Goal: Information Seeking & Learning: Find specific fact

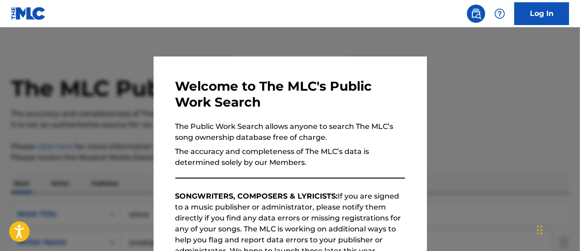
scroll to position [192, 0]
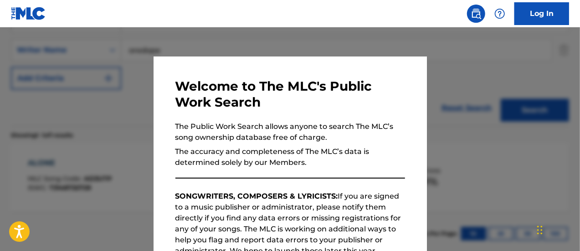
click at [445, 67] on div at bounding box center [290, 152] width 580 height 251
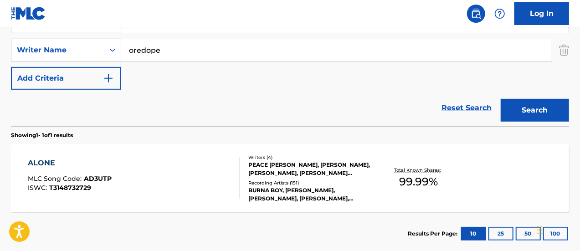
click at [213, 52] on input "oredope" at bounding box center [336, 50] width 431 height 22
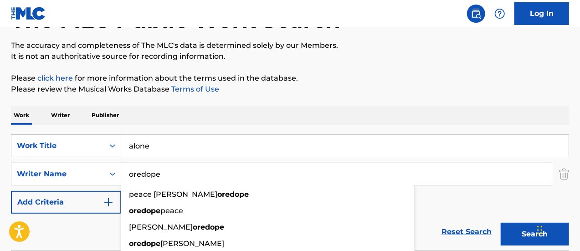
scroll to position [0, 0]
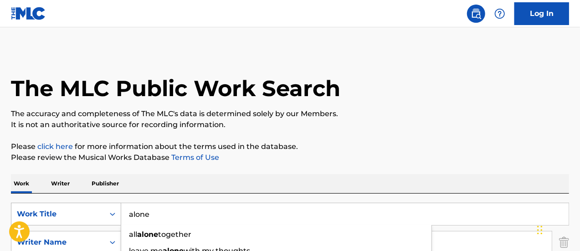
drag, startPoint x: 161, startPoint y: 213, endPoint x: 78, endPoint y: 212, distance: 83.4
click at [78, 212] on div "SearchWithCriteriaf7b7d64f-093e-4d41-abe0-223780bed5af Work Title alone all alo…" at bounding box center [290, 214] width 558 height 23
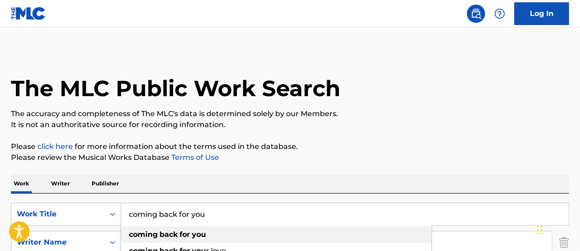
type input "coming back for you"
click at [214, 238] on div "coming back for you" at bounding box center [276, 235] width 310 height 16
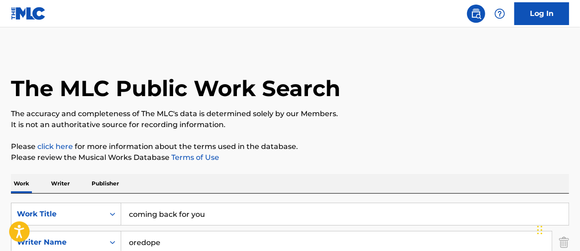
scroll to position [105, 0]
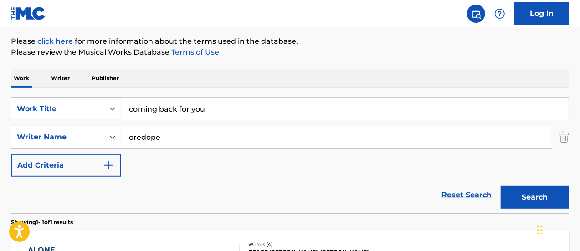
click at [542, 195] on button "Search" at bounding box center [535, 197] width 68 height 23
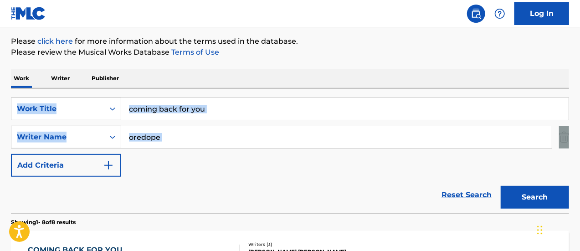
drag, startPoint x: 580, startPoint y: 80, endPoint x: 587, endPoint y: 127, distance: 47.1
click at [580, 127] on html "Accessibility Screen-Reader Guide, Feedback, and Issue Reporting | New window L…" at bounding box center [290, 20] width 580 height 251
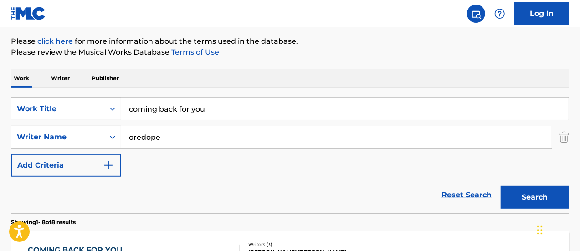
click at [243, 176] on div "SearchWithCriteriaf7b7d64f-093e-4d41-abe0-223780bed5af Work Title coming back f…" at bounding box center [290, 137] width 558 height 79
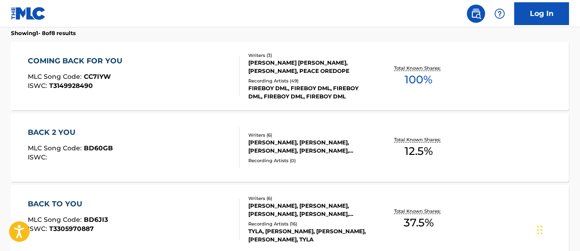
scroll to position [269, 0]
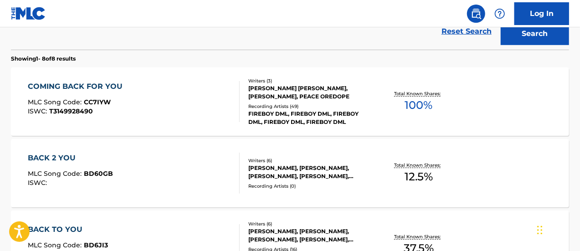
click at [78, 86] on div "COMING BACK FOR YOU" at bounding box center [77, 86] width 99 height 11
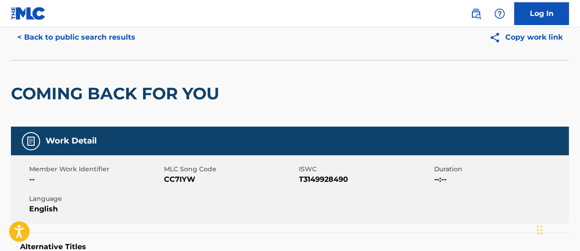
scroll to position [33, 0]
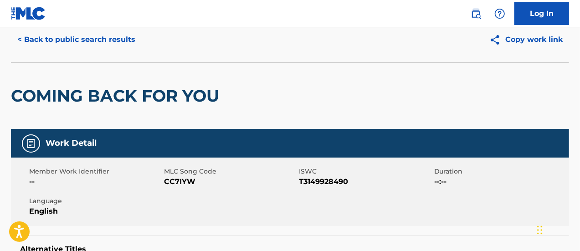
click at [28, 35] on button "< Back to public search results" at bounding box center [76, 39] width 131 height 23
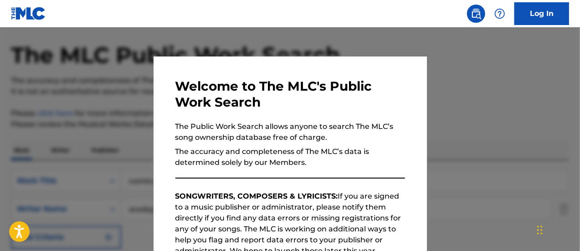
scroll to position [321, 0]
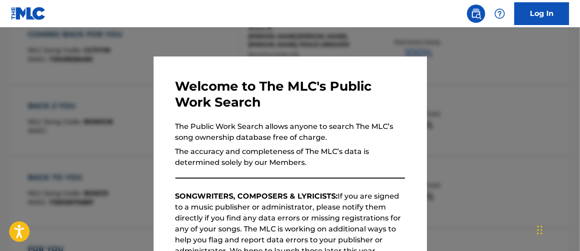
click at [471, 107] on div at bounding box center [290, 152] width 580 height 251
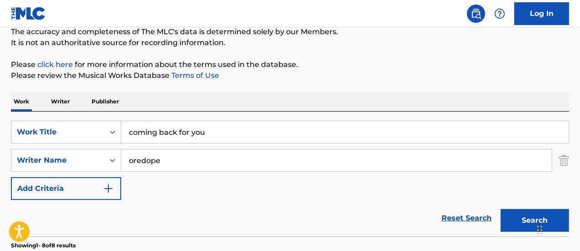
scroll to position [90, 0]
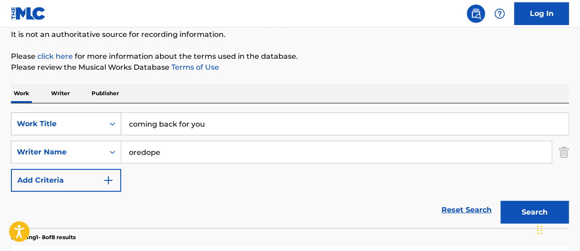
drag, startPoint x: 245, startPoint y: 123, endPoint x: 77, endPoint y: 120, distance: 167.8
click at [77, 120] on div "SearchWithCriteriaf7b7d64f-093e-4d41-abe0-223780bed5af Work Title coming back f…" at bounding box center [290, 124] width 558 height 23
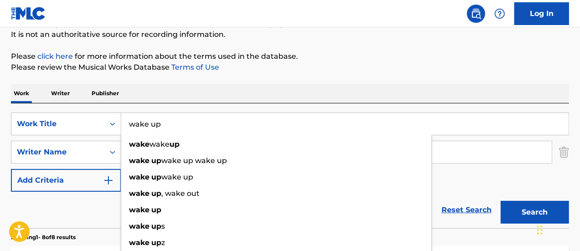
click at [450, 133] on input "wake up" at bounding box center [345, 124] width 448 height 22
type input "wake up"
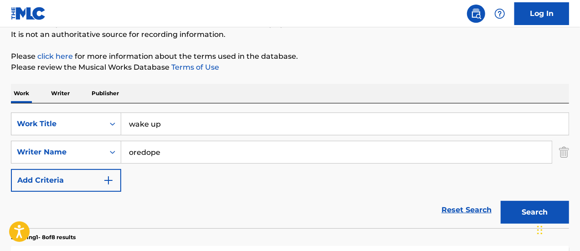
click at [476, 153] on input "oredope" at bounding box center [336, 152] width 431 height 22
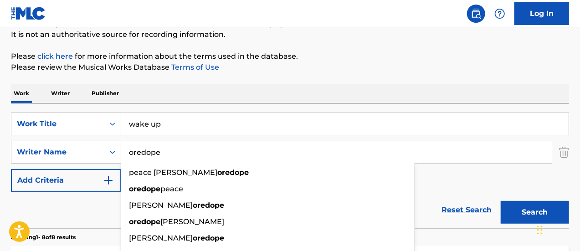
drag, startPoint x: 195, startPoint y: 151, endPoint x: 120, endPoint y: 150, distance: 74.8
click at [120, 150] on div "SearchWithCriteria73b2dd95-88a7-4cff-bf80-a8a1babbc7b8 Writer Name oredope peac…" at bounding box center [290, 152] width 558 height 23
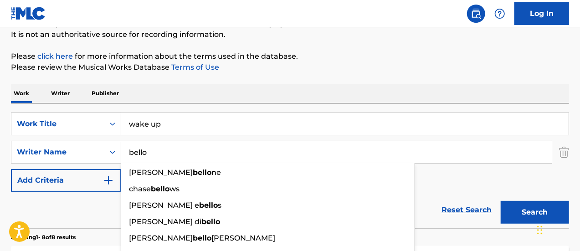
type input "bello"
click at [443, 183] on div "SearchWithCriteriaf7b7d64f-093e-4d41-abe0-223780bed5af Work Title wake up Searc…" at bounding box center [290, 152] width 558 height 79
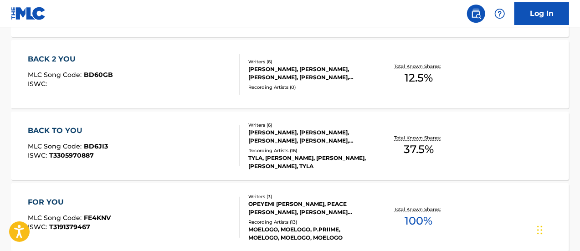
scroll to position [394, 0]
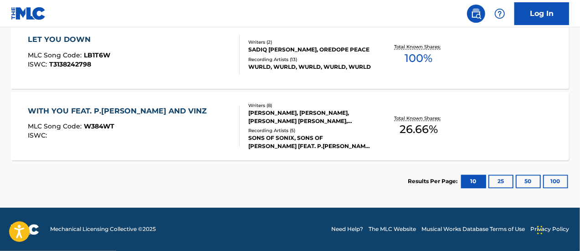
click at [498, 180] on button "25" at bounding box center [501, 182] width 25 height 14
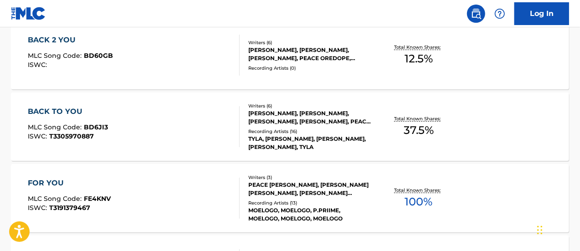
scroll to position [745, 0]
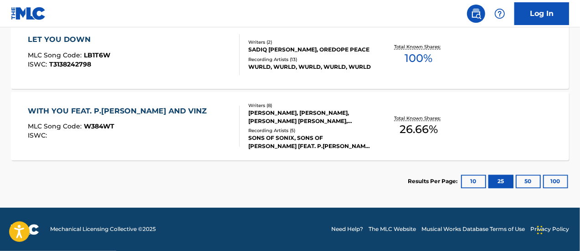
click at [533, 180] on button "50" at bounding box center [528, 182] width 25 height 14
click at [559, 178] on button "100" at bounding box center [555, 182] width 25 height 14
